Goal: Book appointment/travel/reservation

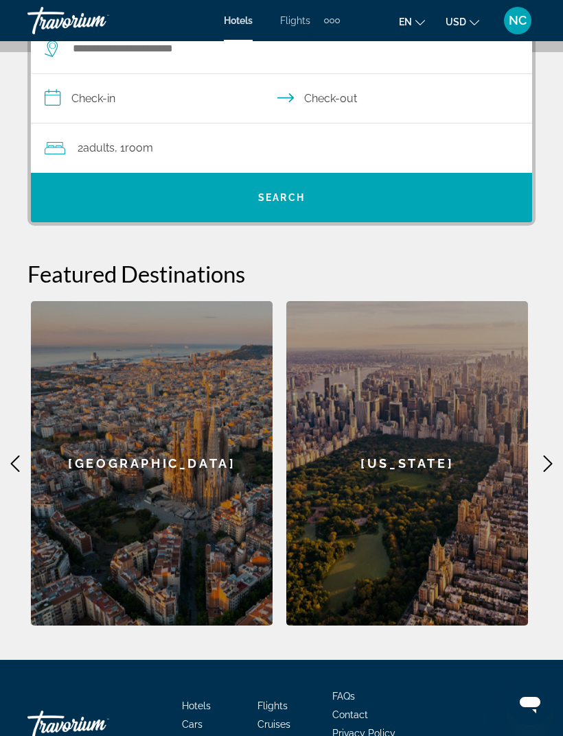
scroll to position [325, 0]
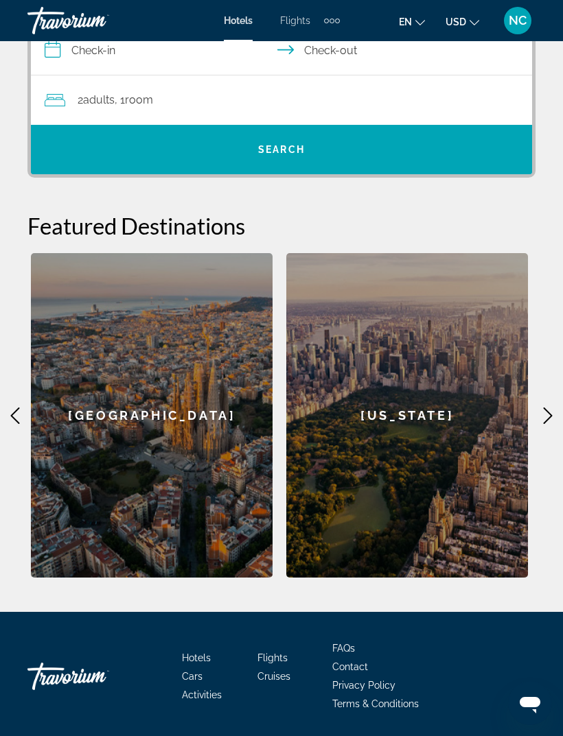
click at [543, 422] on icon "Main content" at bounding box center [547, 416] width 16 height 16
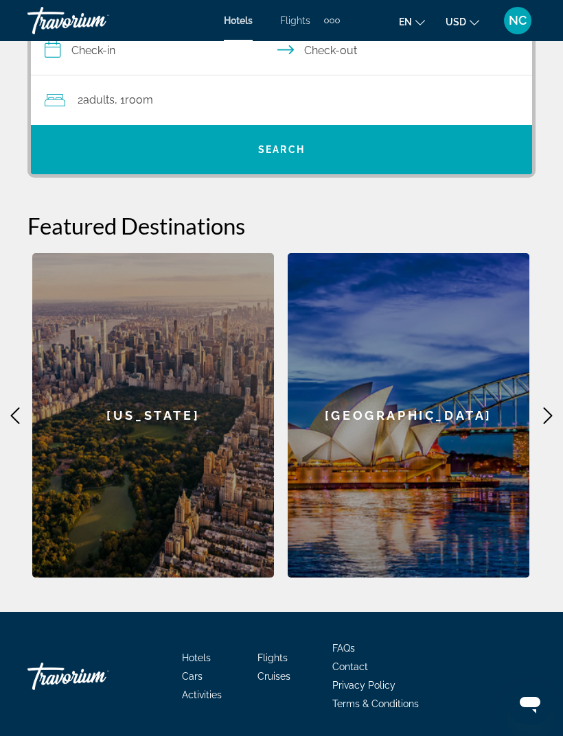
click at [539, 423] on icon "Main content" at bounding box center [547, 416] width 16 height 16
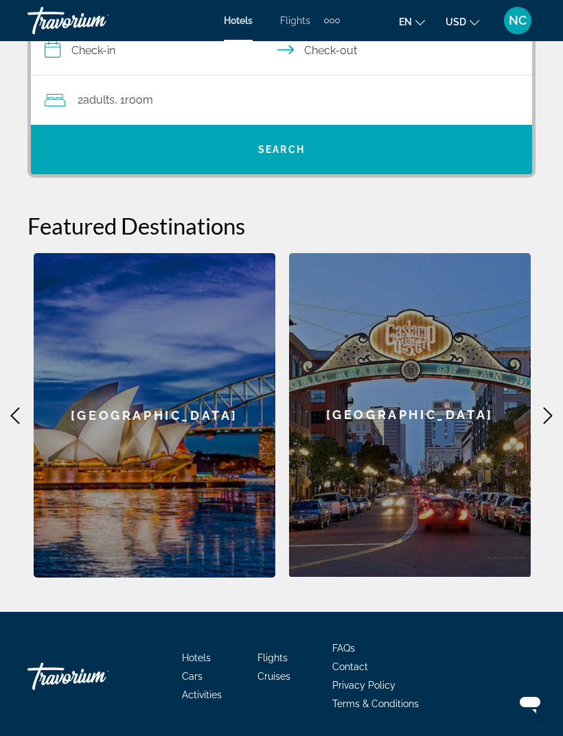
click at [541, 417] on icon "Main content" at bounding box center [547, 416] width 16 height 16
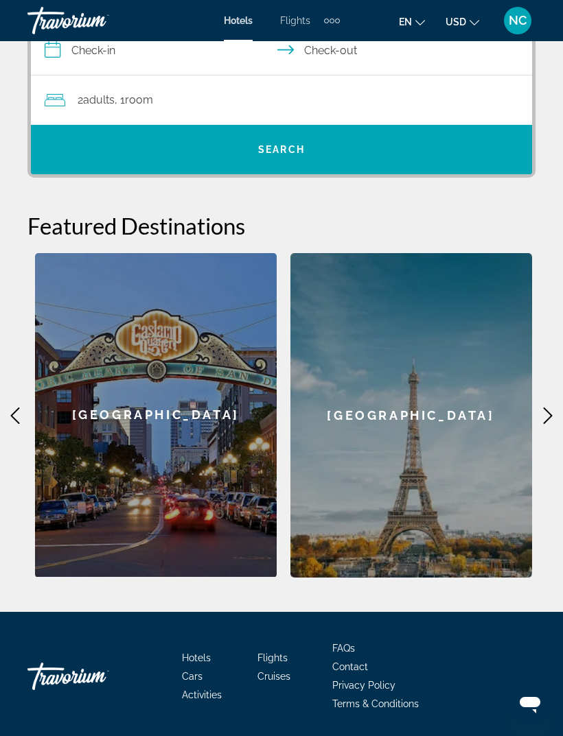
click at [539, 418] on icon "Main content" at bounding box center [547, 416] width 16 height 16
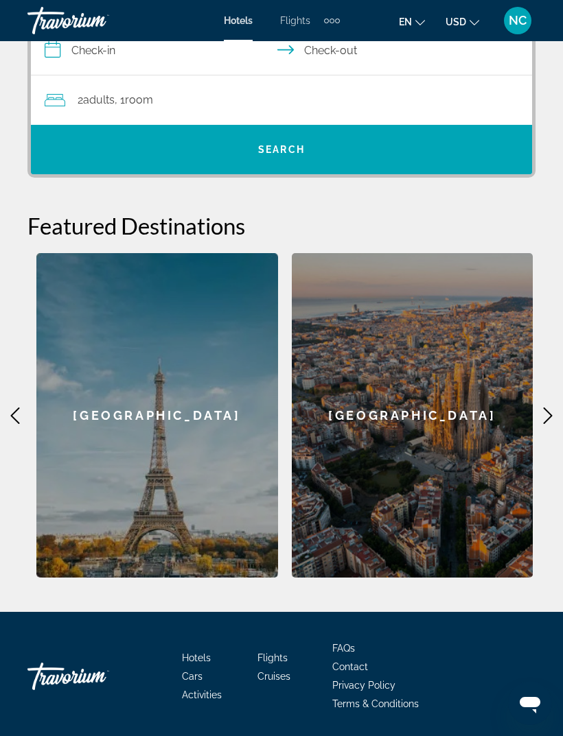
click at [543, 423] on icon "Main content" at bounding box center [547, 416] width 16 height 16
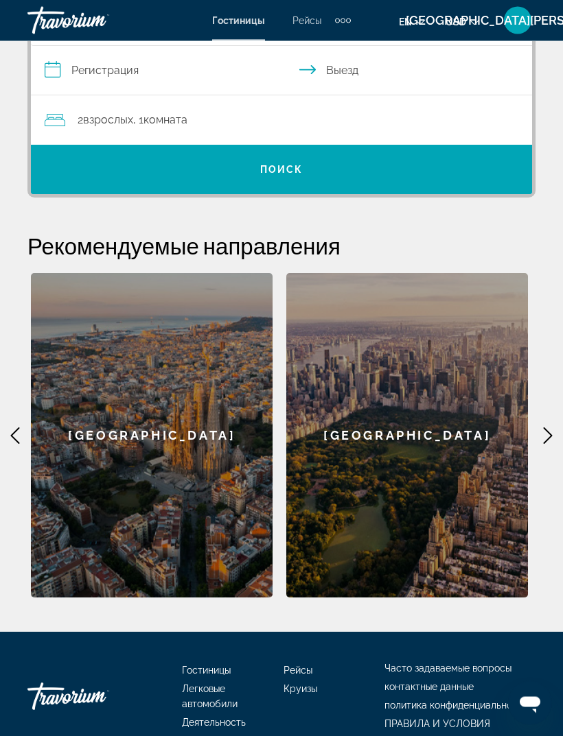
scroll to position [306, 0]
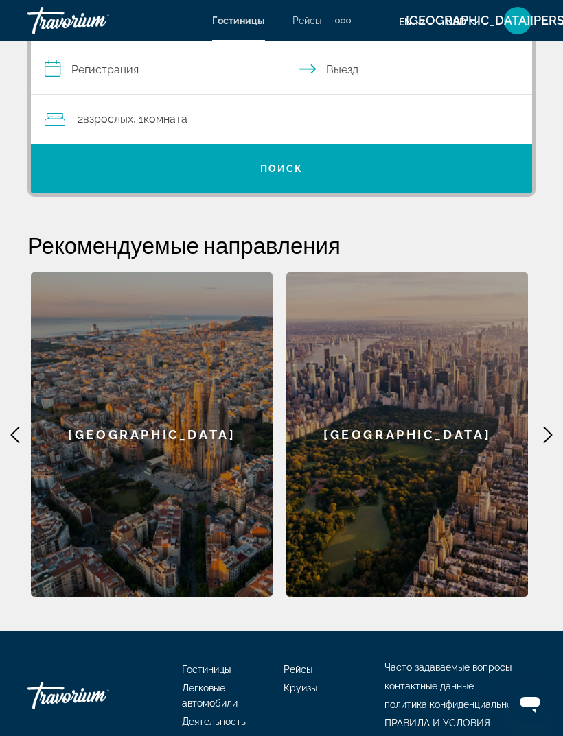
click at [542, 436] on icon "Основное содержание" at bounding box center [547, 435] width 16 height 16
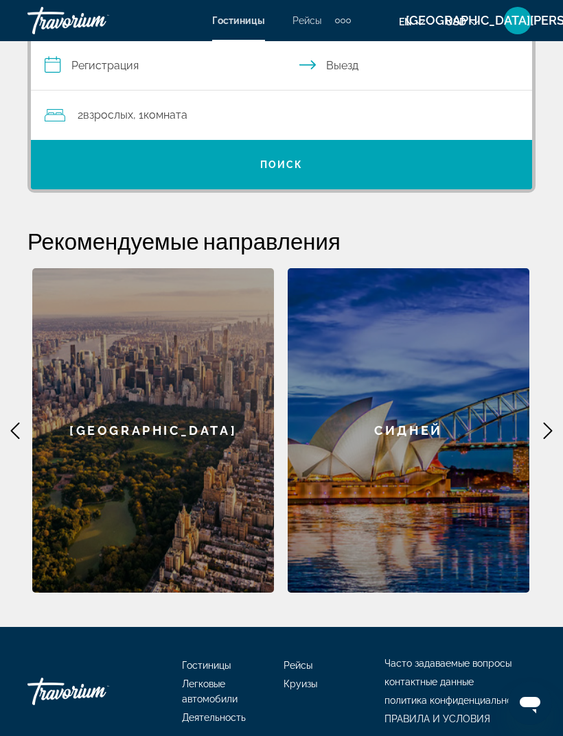
scroll to position [232, 0]
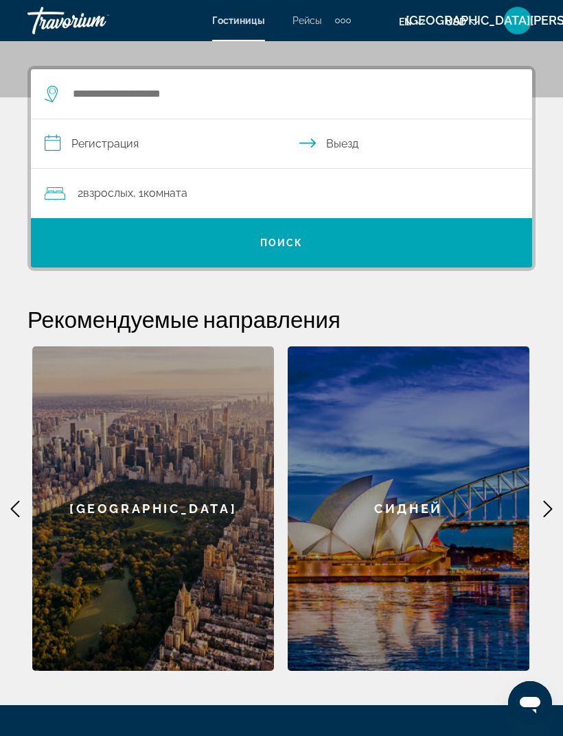
click at [545, 506] on icon "Основное содержание" at bounding box center [547, 509] width 16 height 16
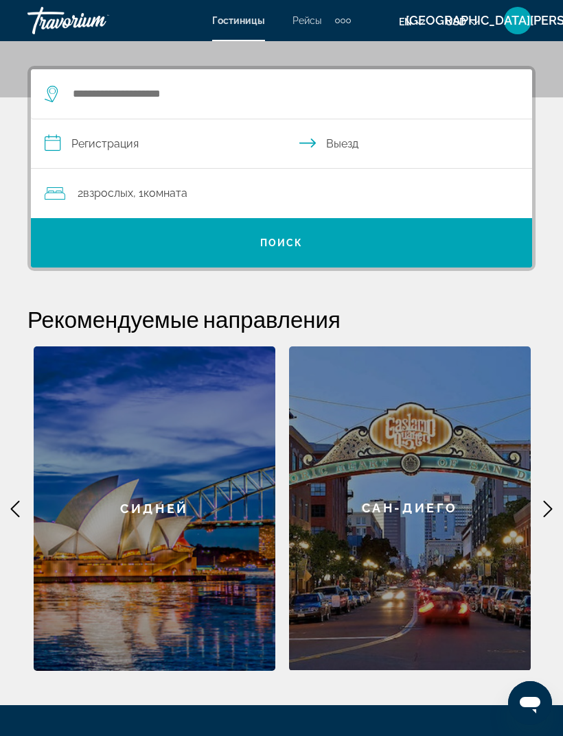
click at [540, 506] on icon "Основное содержание" at bounding box center [547, 509] width 16 height 16
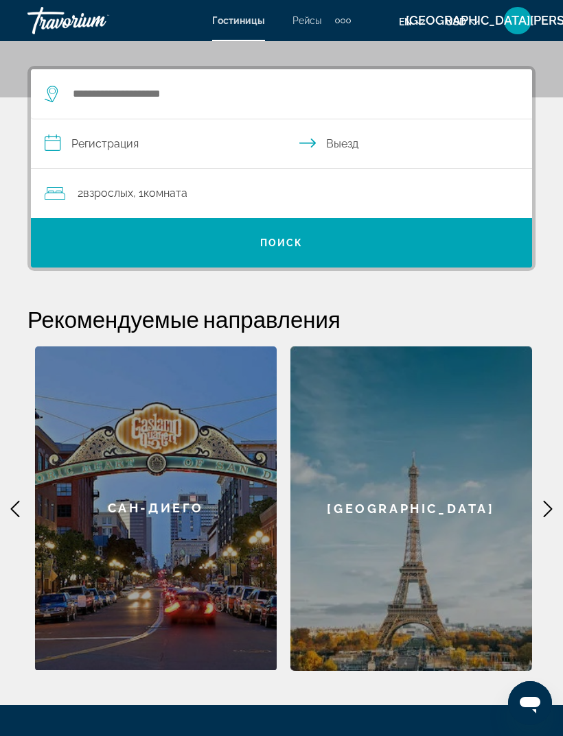
click at [546, 505] on icon "Основное содержание" at bounding box center [547, 509] width 16 height 16
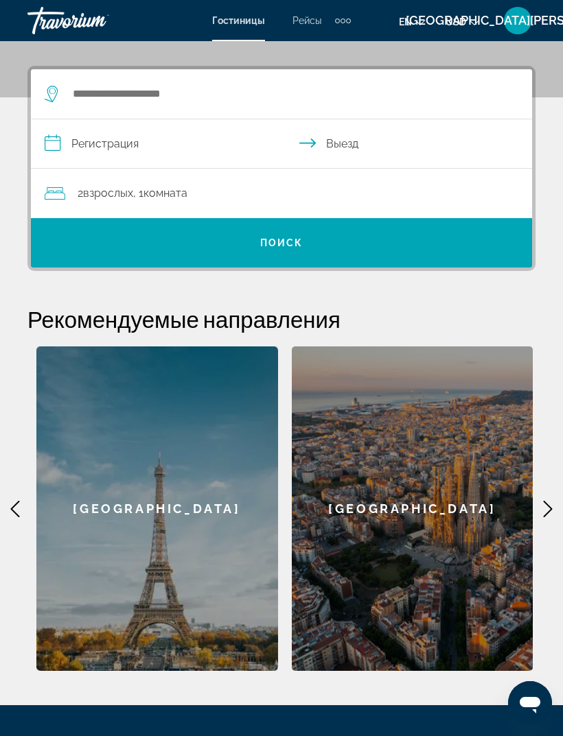
click at [540, 506] on icon "Основное содержание" at bounding box center [547, 509] width 16 height 16
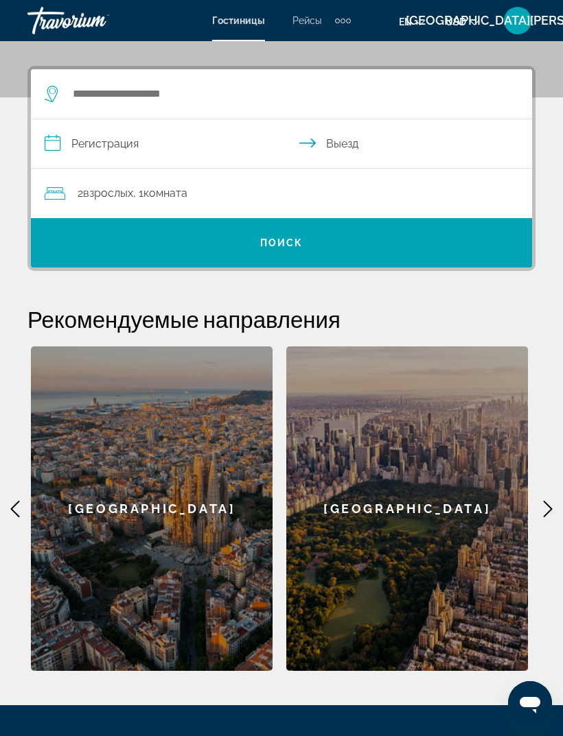
click at [543, 505] on icon "Основное содержание" at bounding box center [547, 509] width 16 height 16
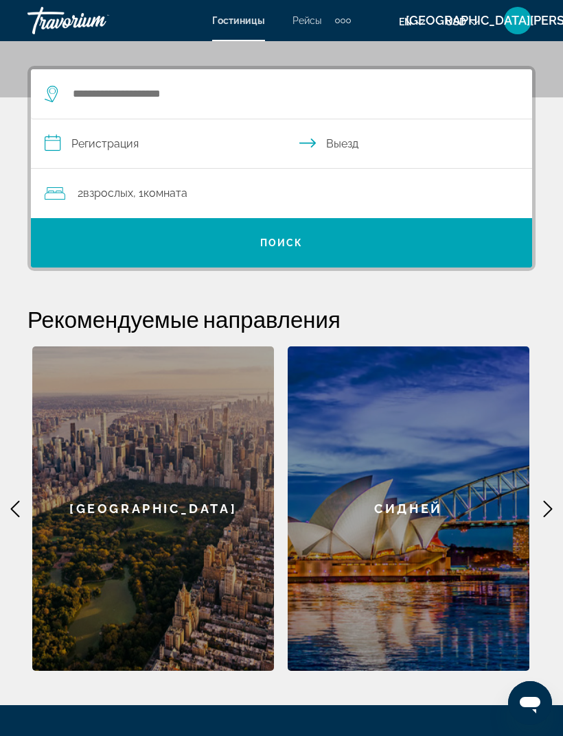
click at [545, 507] on icon "Основное содержание" at bounding box center [547, 509] width 16 height 16
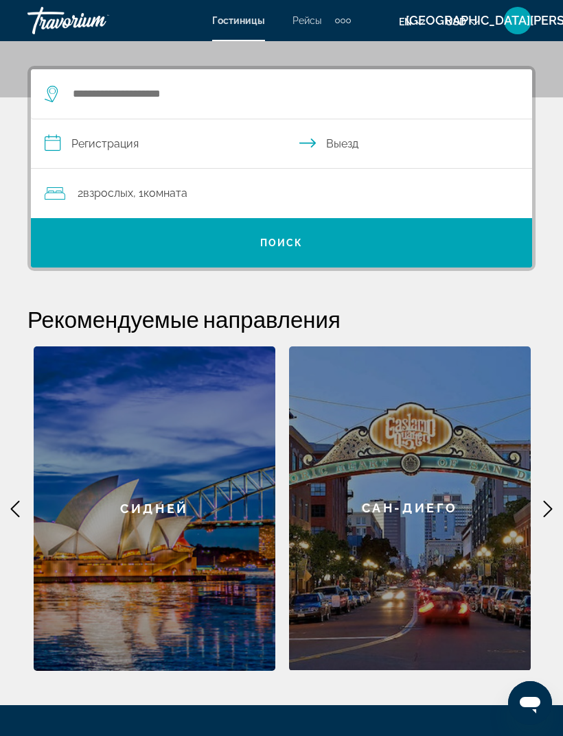
click at [544, 507] on icon "Основное содержание" at bounding box center [547, 509] width 16 height 16
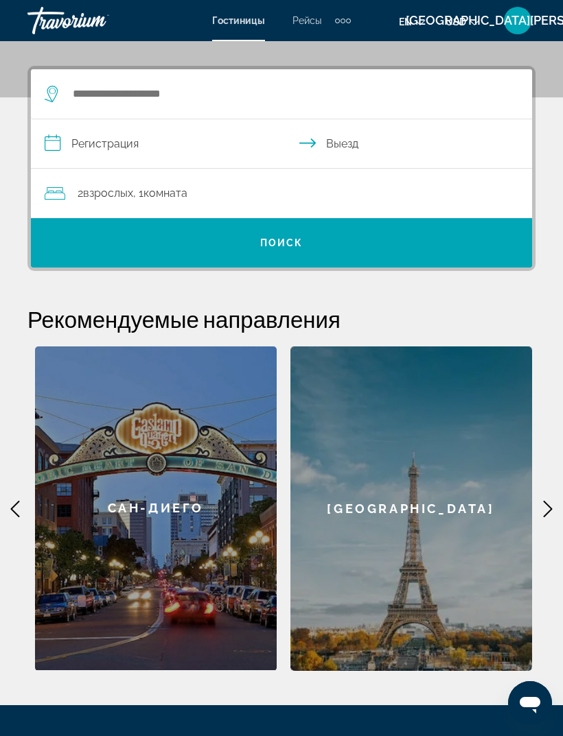
click at [546, 508] on icon "Основное содержание" at bounding box center [547, 509] width 16 height 16
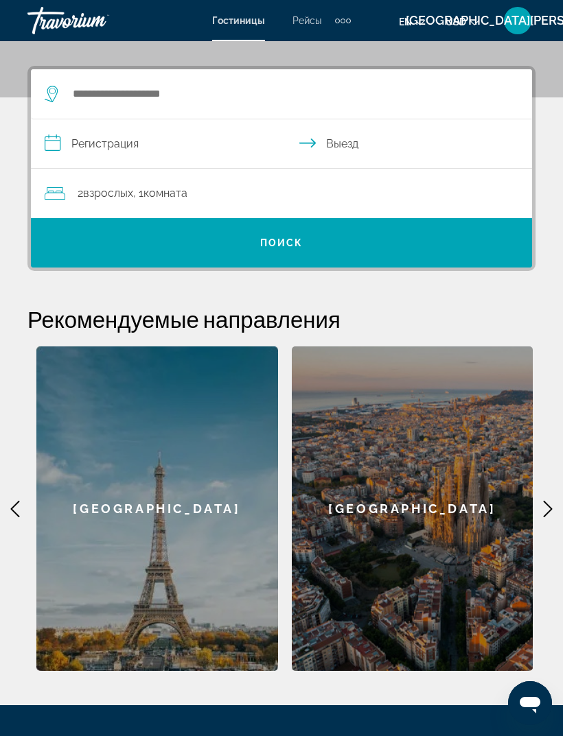
click at [546, 509] on icon "Основное содержание" at bounding box center [547, 509] width 16 height 16
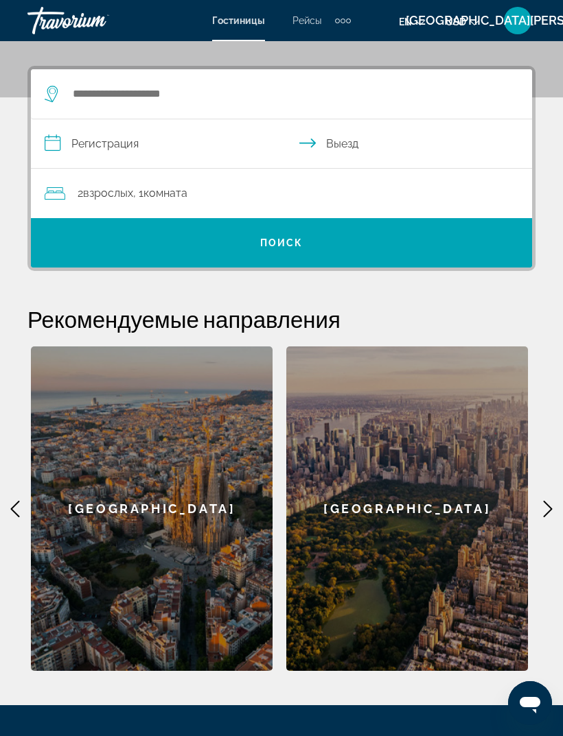
click at [547, 508] on icon "Основное содержание" at bounding box center [547, 509] width 16 height 16
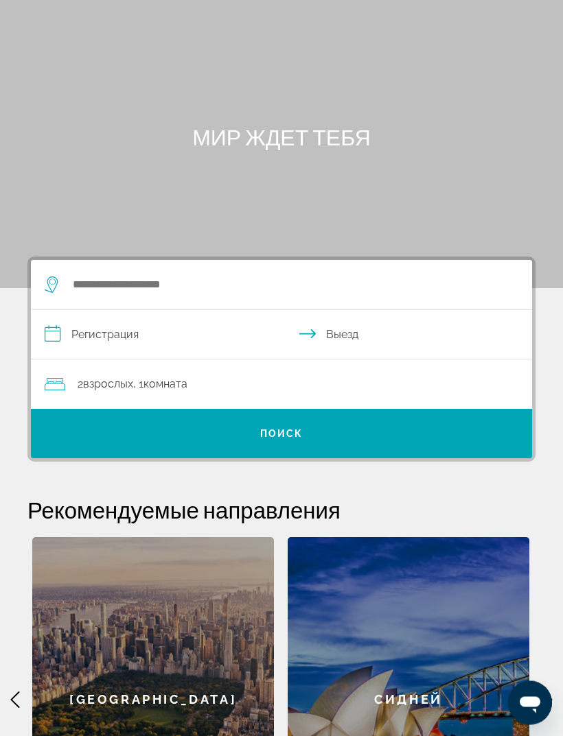
scroll to position [0, 0]
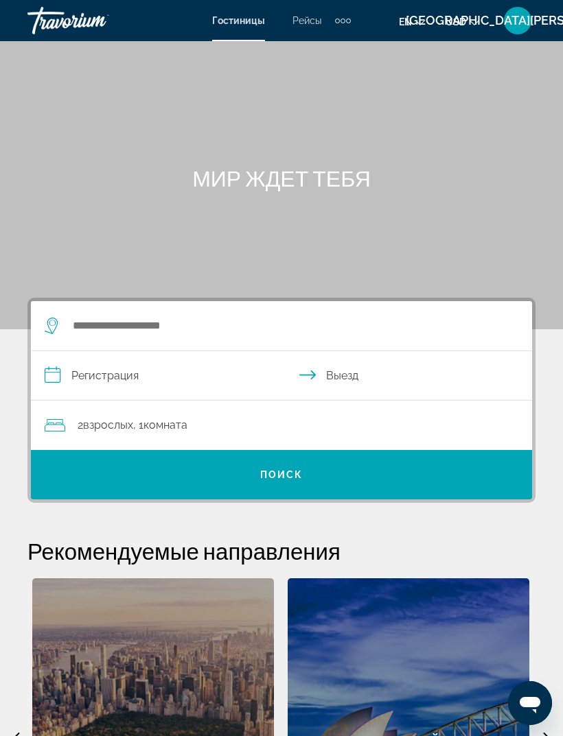
click at [454, 729] on div "Сидней" at bounding box center [409, 740] width 242 height 325
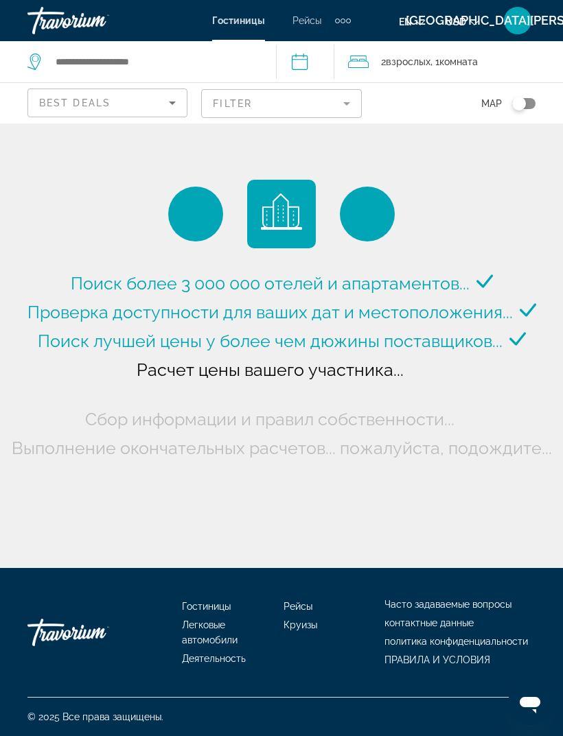
type input "**********"
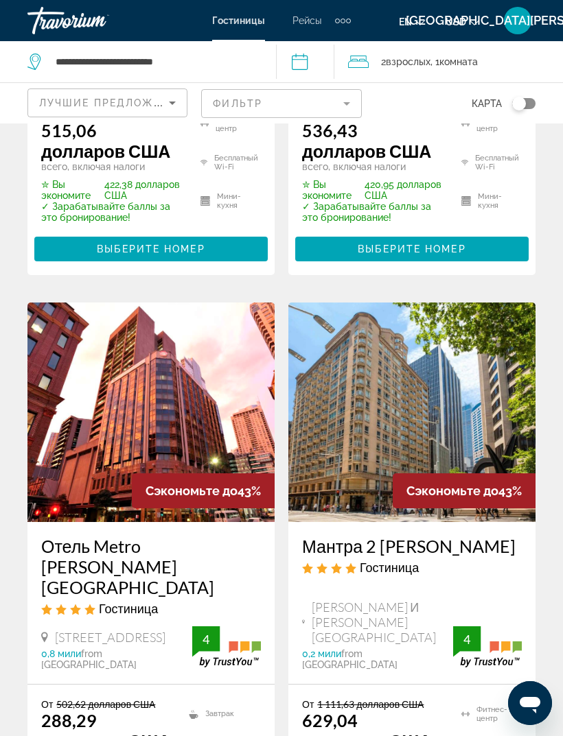
scroll to position [1676, 0]
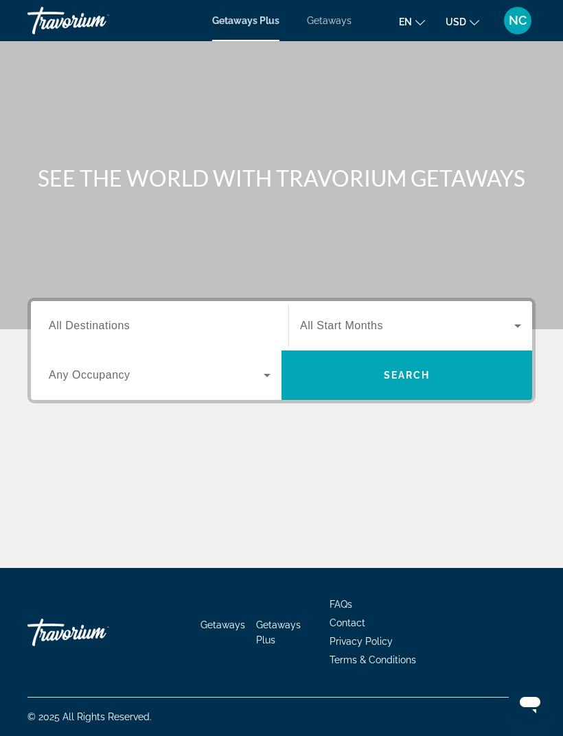
scroll to position [44, 0]
